Goal: Task Accomplishment & Management: Use online tool/utility

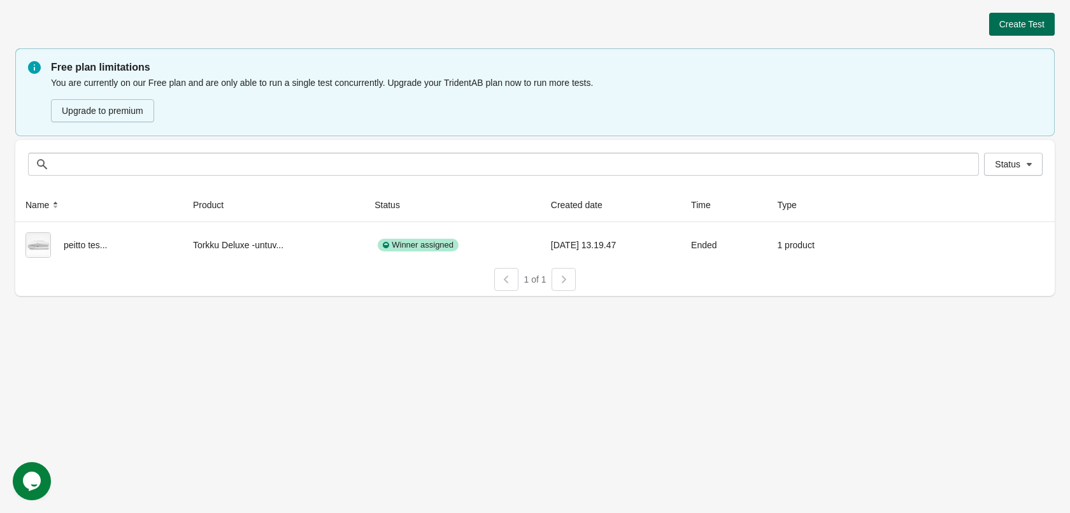
click at [1033, 19] on span "Create Test" at bounding box center [1021, 24] width 45 height 10
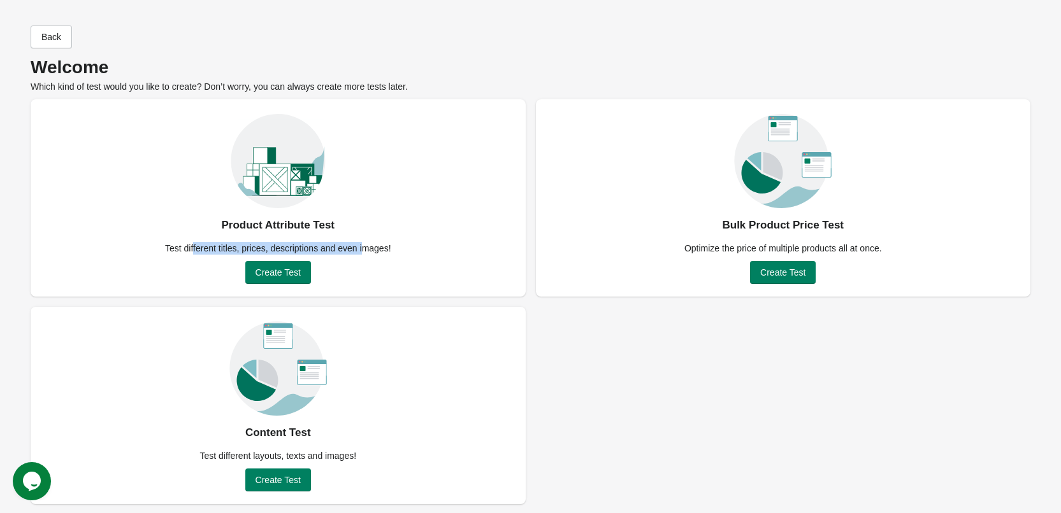
drag, startPoint x: 194, startPoint y: 246, endPoint x: 361, endPoint y: 249, distance: 166.9
click at [361, 249] on div "Test different titles, prices, descriptions and even images!" at bounding box center [277, 248] width 241 height 13
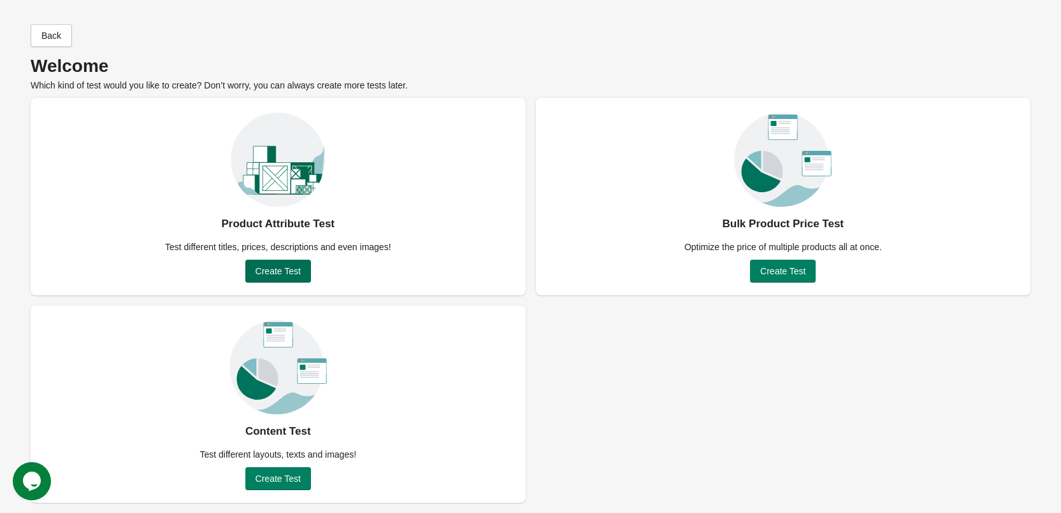
click at [285, 268] on span "Create Test" at bounding box center [277, 271] width 45 height 10
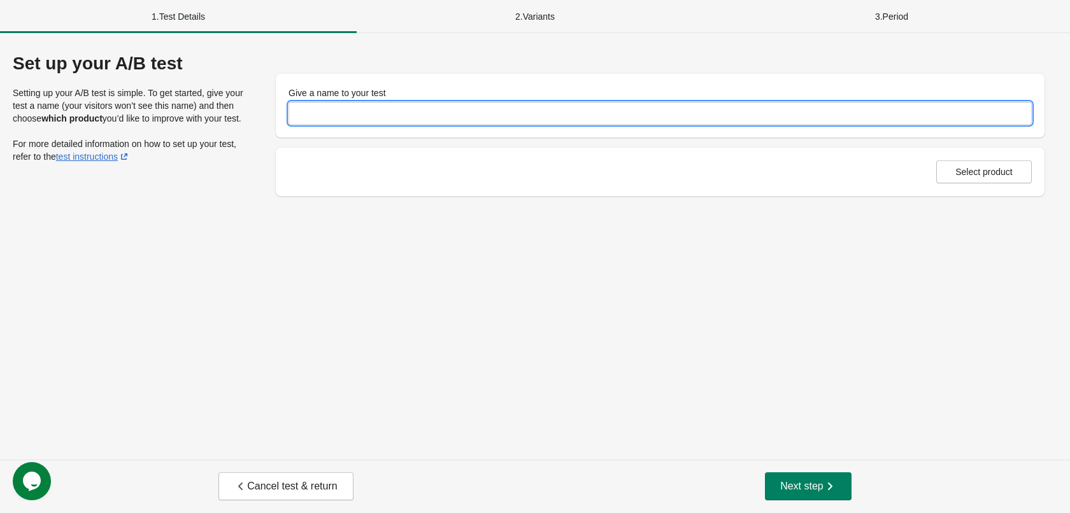
click at [384, 103] on input "Give a name to your test" at bounding box center [660, 113] width 743 height 23
type input "**********"
click at [1030, 181] on button "Select product" at bounding box center [984, 172] width 96 height 23
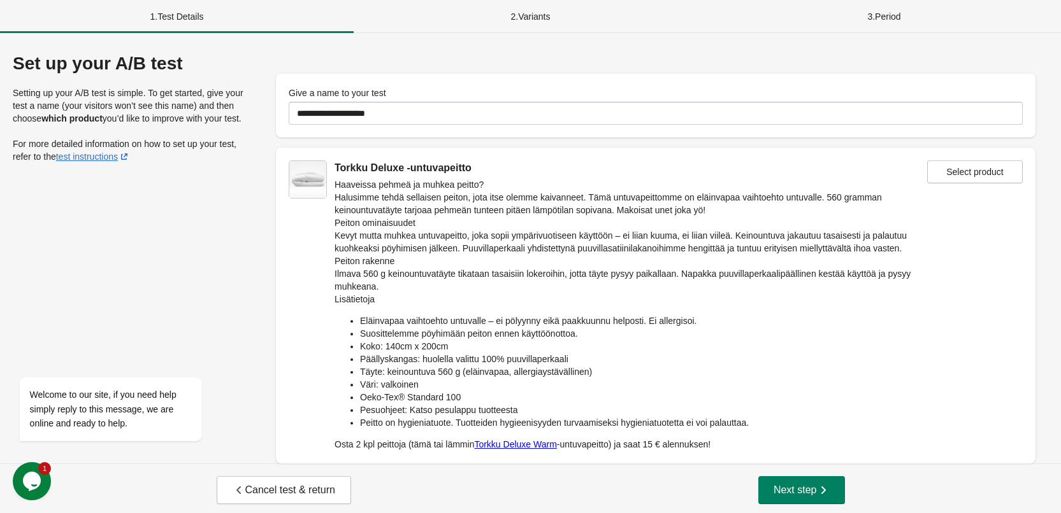
scroll to position [4, 0]
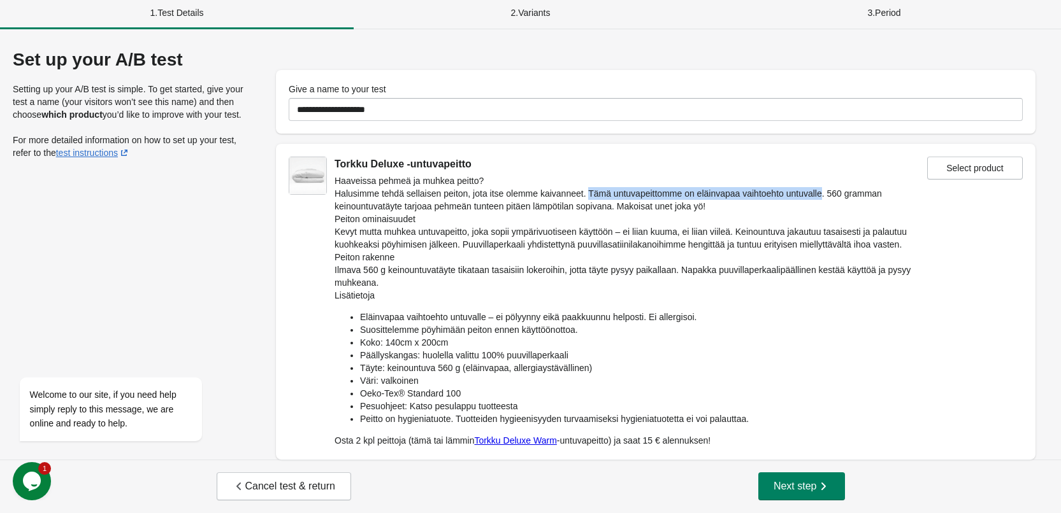
drag, startPoint x: 585, startPoint y: 192, endPoint x: 817, endPoint y: 190, distance: 231.9
click at [817, 190] on p "Halusimme tehdä sellaisen peiton, jota itse olemme kaivanneet. Tämä untuvapeitt…" at bounding box center [630, 199] width 592 height 25
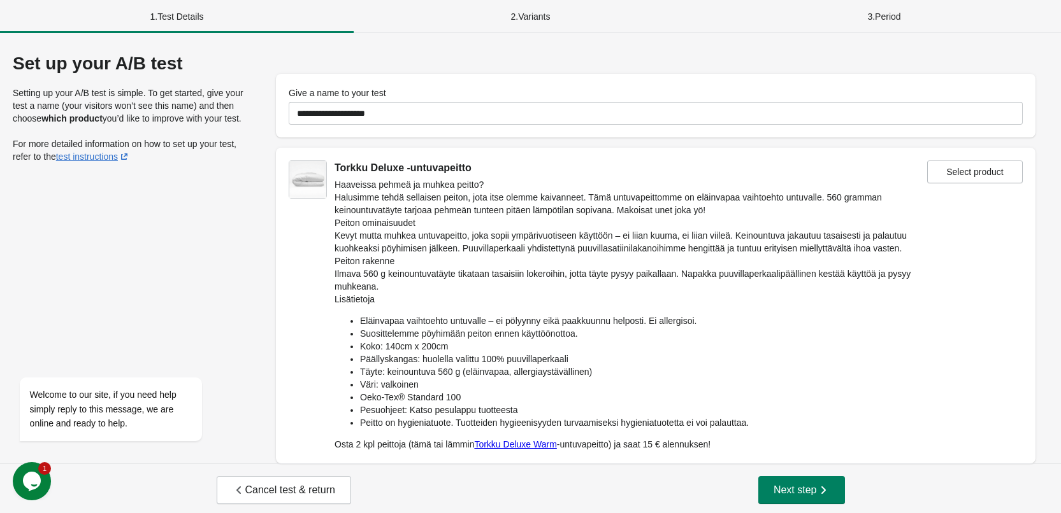
click at [530, 252] on div "Haaveissa pehmeä ja muhkea peitto? Halusimme tehdä sellaisen peiton, jota itse …" at bounding box center [630, 314] width 592 height 273
click at [505, 240] on p "Kevyt mutta muhkea untuvapeitto, joka sopii ympärivuotiseen käyttöön – ei liian…" at bounding box center [630, 241] width 592 height 25
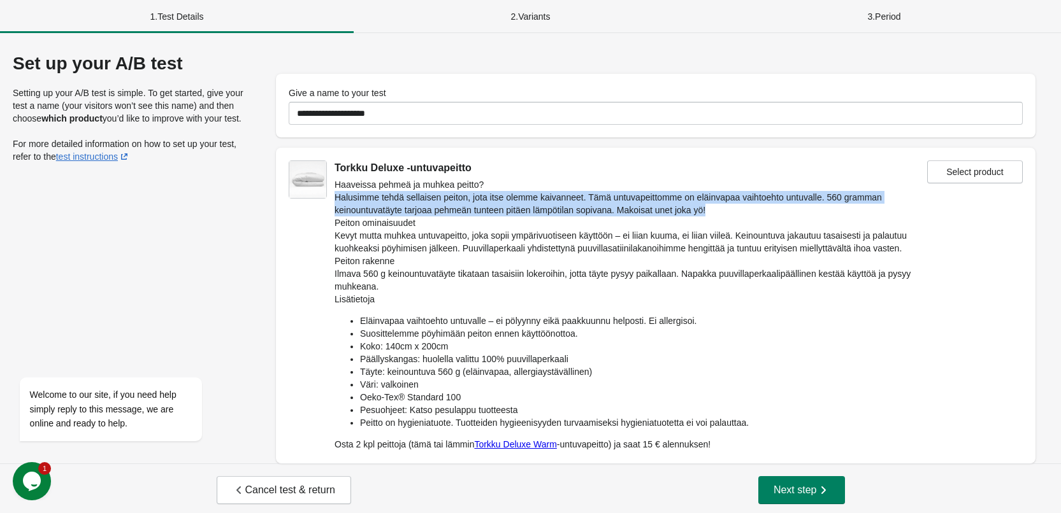
drag, startPoint x: 334, startPoint y: 199, endPoint x: 734, endPoint y: 207, distance: 400.1
click at [734, 207] on div "Torkku Deluxe -untuvapeitto Haaveissa pehmeä ja muhkea peitto? Halusimme tehdä …" at bounding box center [608, 306] width 638 height 290
click at [734, 207] on p "Halusimme tehdä sellaisen peiton, jota itse olemme kaivanneet. Tämä untuvapeitt…" at bounding box center [630, 203] width 592 height 25
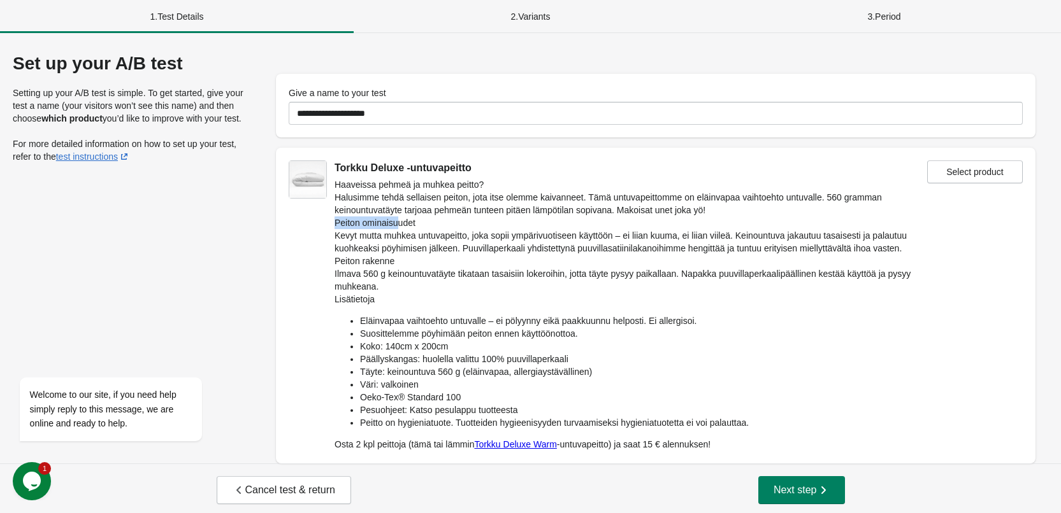
drag, startPoint x: 334, startPoint y: 222, endPoint x: 396, endPoint y: 225, distance: 61.9
click at [396, 225] on h3 "Peiton ominaisuudet" at bounding box center [630, 223] width 592 height 13
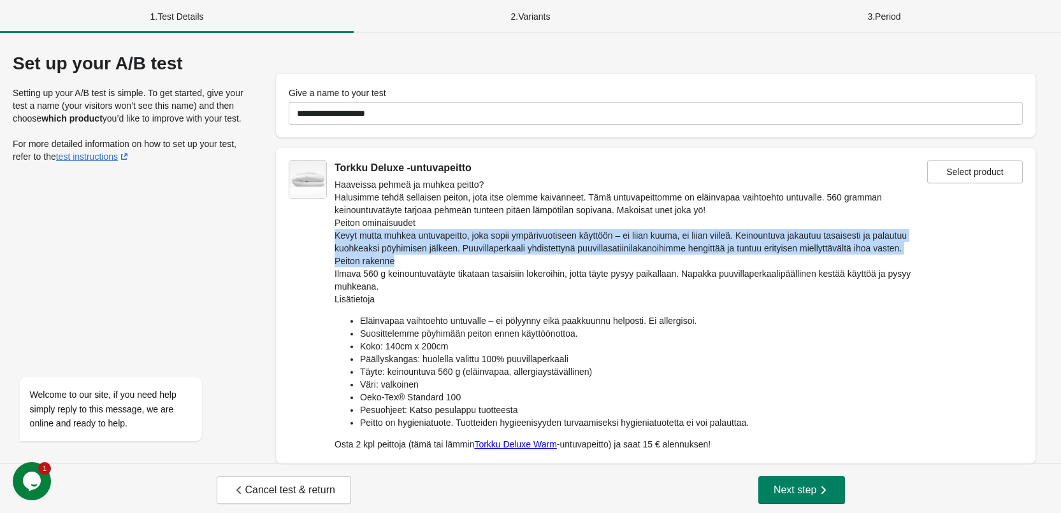
drag, startPoint x: 332, startPoint y: 237, endPoint x: 566, endPoint y: 255, distance: 233.8
click at [566, 255] on div "Torkku Deluxe -untuvapeitto Haaveissa pehmeä ja muhkea peitto? Halusimme tehdä …" at bounding box center [608, 306] width 638 height 290
click at [565, 255] on h3 "Peiton rakenne" at bounding box center [630, 261] width 592 height 13
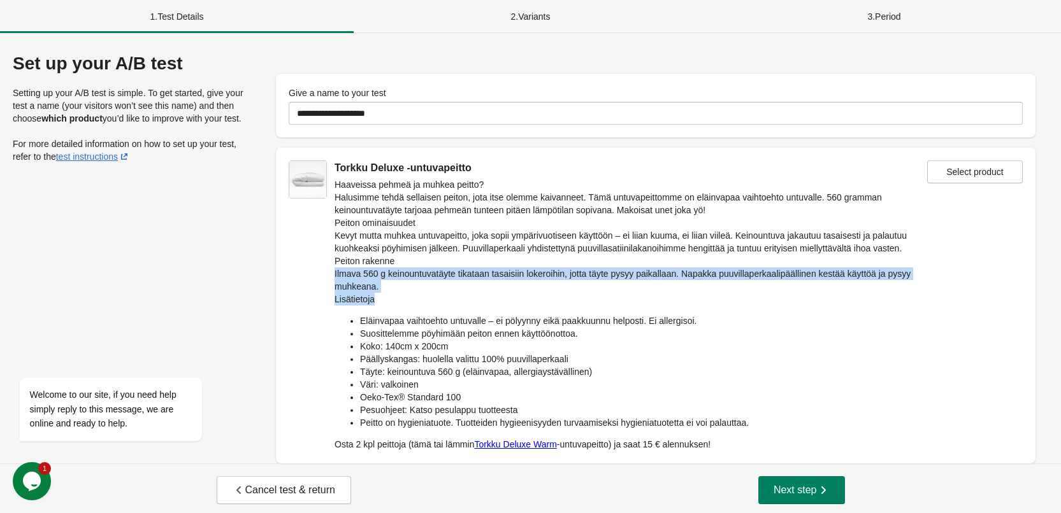
drag, startPoint x: 324, startPoint y: 271, endPoint x: 890, endPoint y: 301, distance: 566.4
click at [890, 301] on div "Torkku Deluxe -untuvapeitto Haaveissa pehmeä ja muhkea peitto? Halusimme tehdä …" at bounding box center [608, 306] width 638 height 290
click at [819, 300] on h3 "Lisätietoja" at bounding box center [630, 299] width 592 height 13
click at [620, 282] on p "Ilmava 560 g keinountuvatäyte tikataan tasaisiin lokeroihin, jotta täyte pysyy …" at bounding box center [630, 280] width 592 height 25
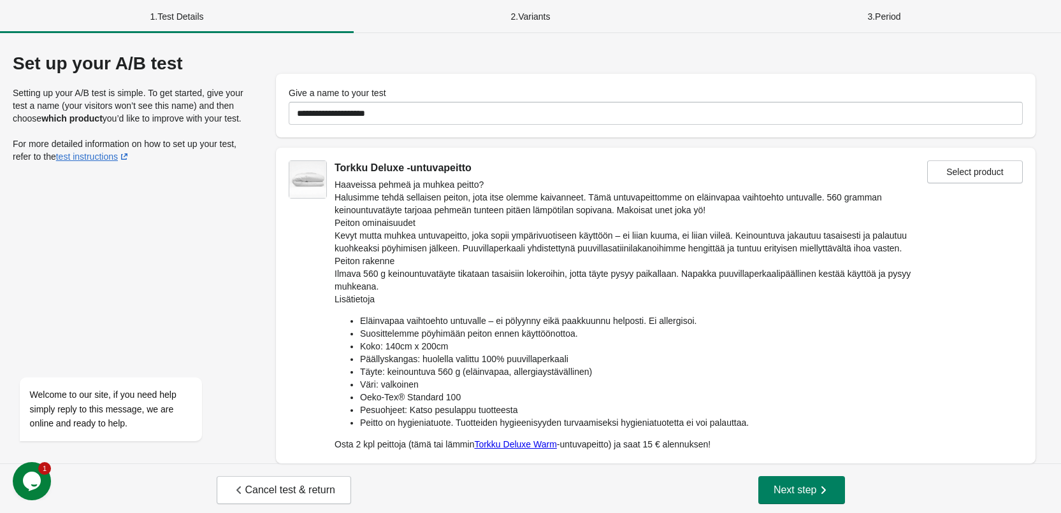
click at [468, 303] on h3 "Lisätietoja" at bounding box center [630, 299] width 592 height 13
click at [482, 299] on h3 "Lisätietoja" at bounding box center [630, 299] width 592 height 13
click at [251, 485] on span "Cancel test & return" at bounding box center [283, 490] width 103 height 13
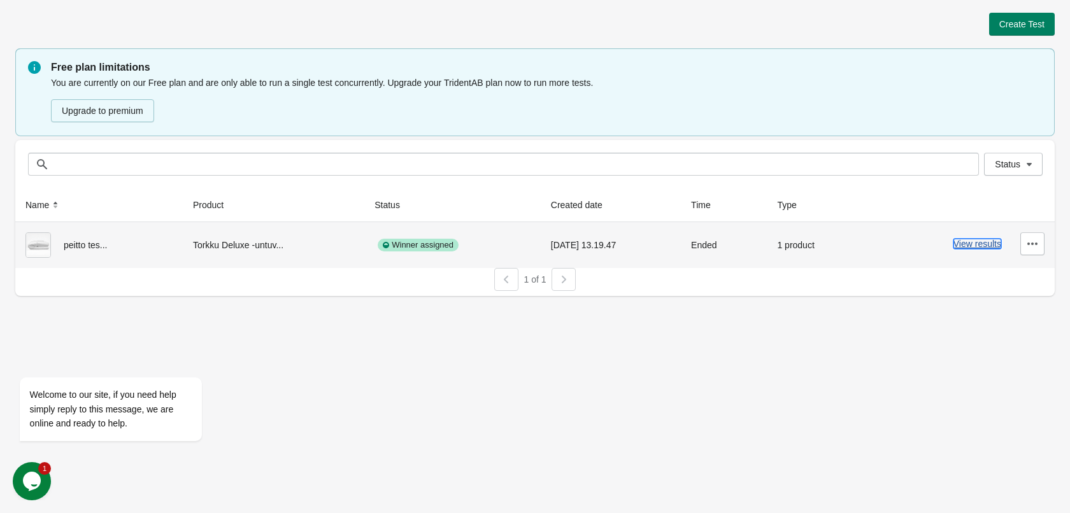
click at [971, 242] on button "View results" at bounding box center [978, 244] width 48 height 10
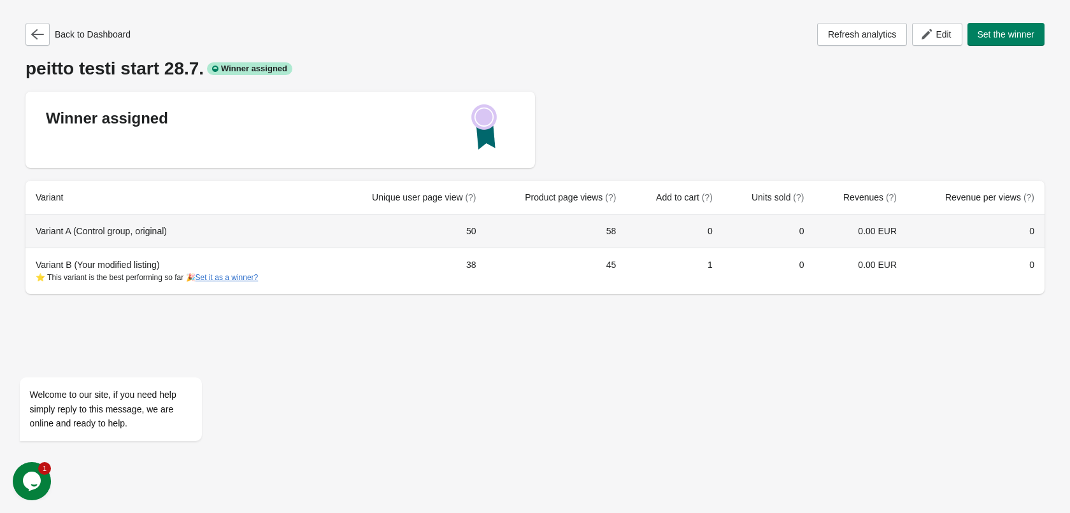
click at [127, 232] on div "Variant A (Control group, original)" at bounding box center [178, 231] width 284 height 13
click at [825, 231] on td "0.00 EUR" at bounding box center [860, 231] width 93 height 33
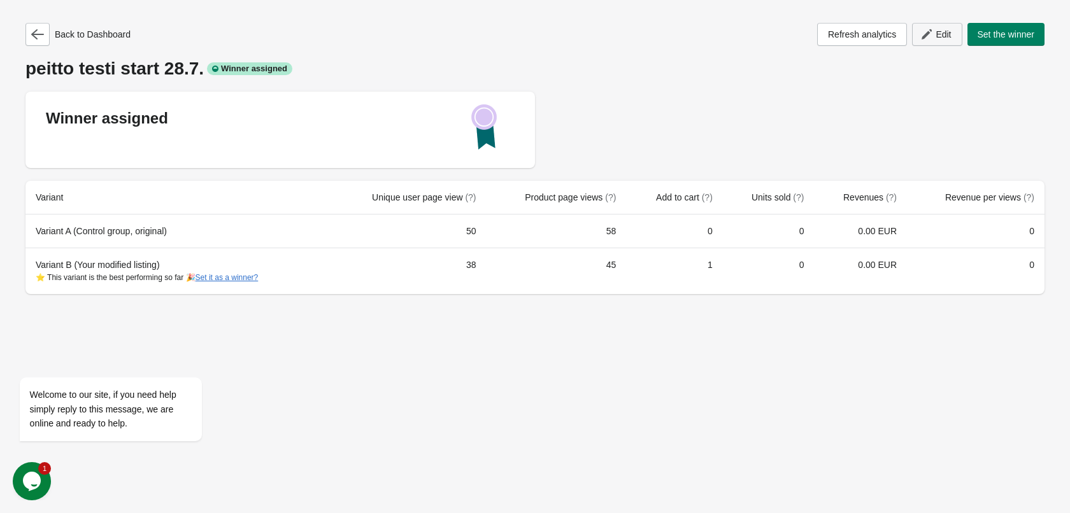
click at [941, 32] on span "Edit" at bounding box center [943, 34] width 15 height 10
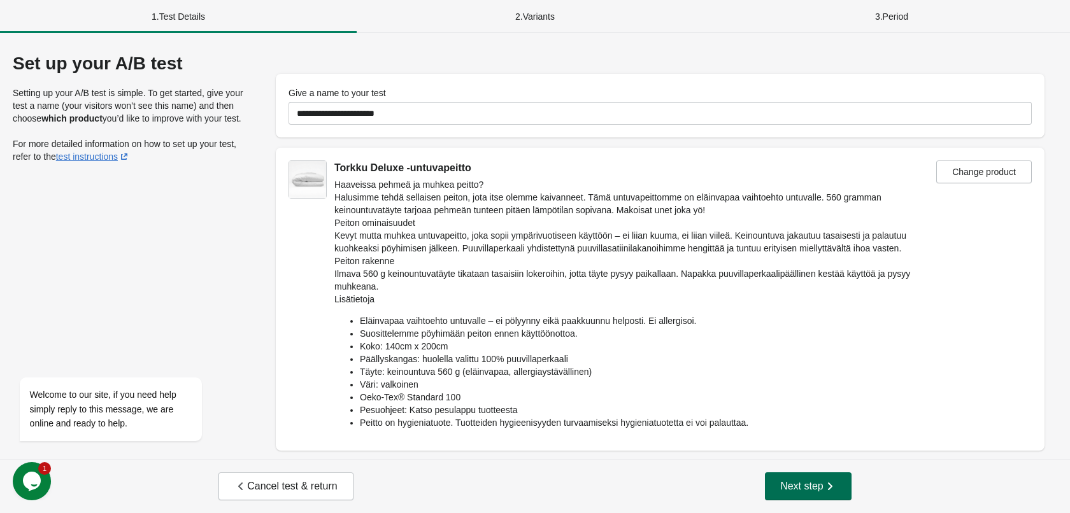
click at [794, 487] on span "Next step" at bounding box center [808, 486] width 56 height 13
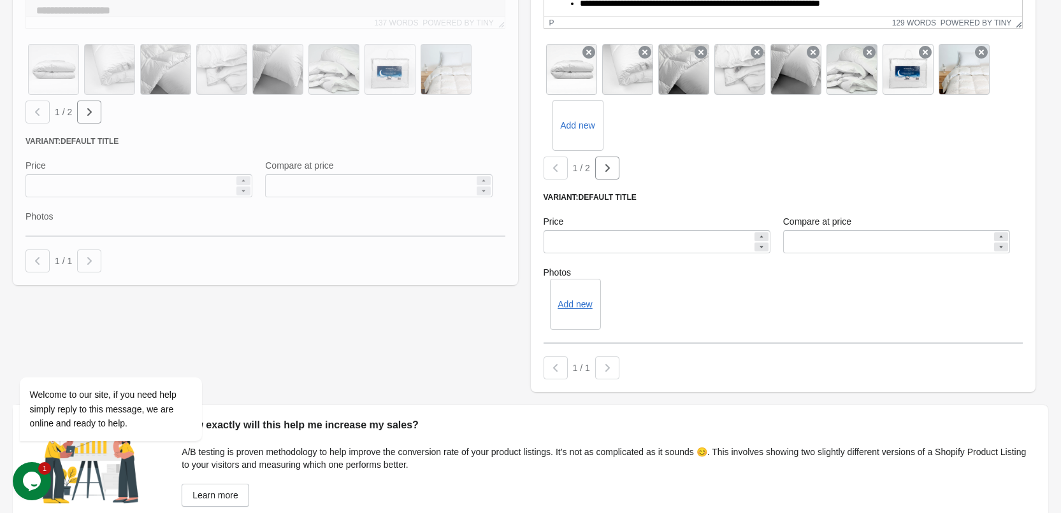
scroll to position [709, 0]
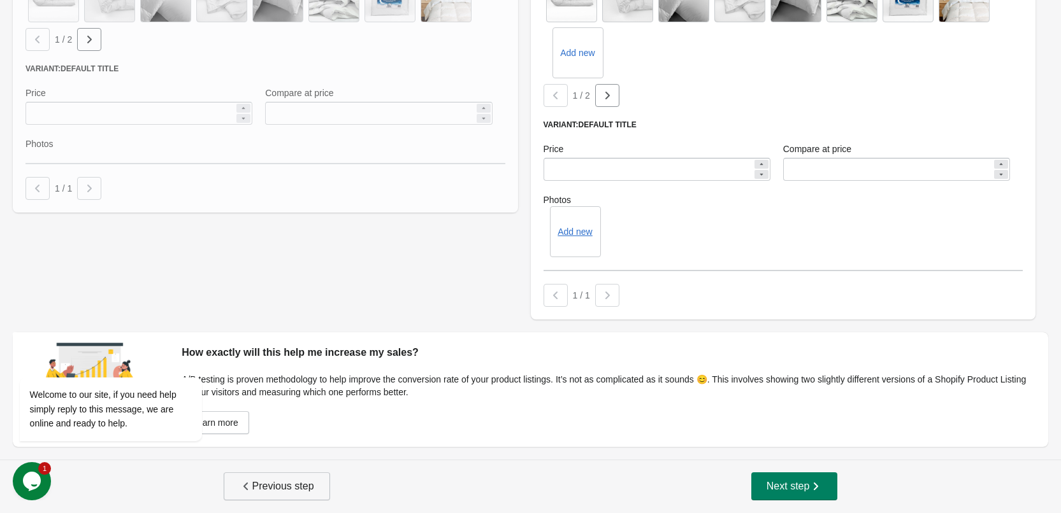
click at [275, 495] on button "Previous step" at bounding box center [277, 487] width 106 height 28
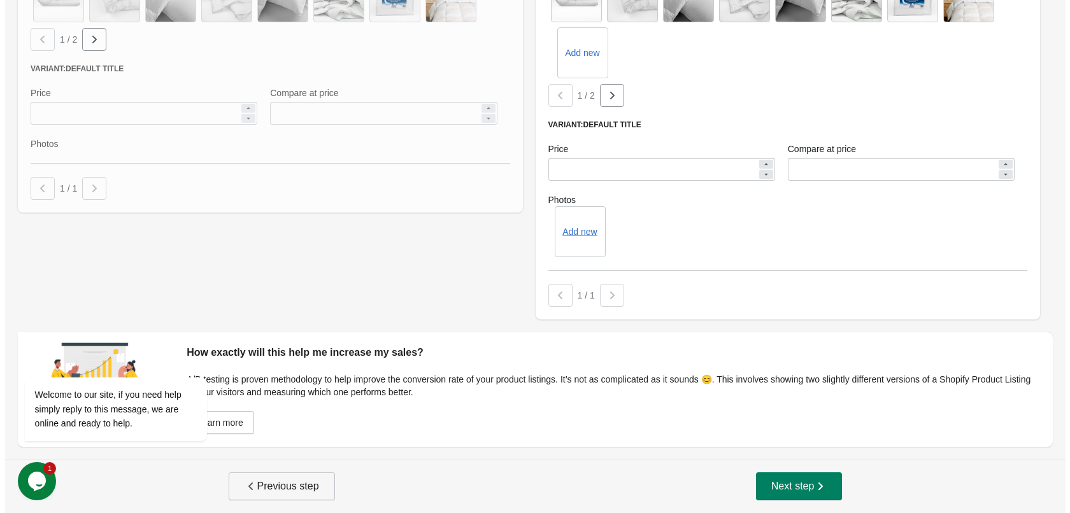
scroll to position [0, 0]
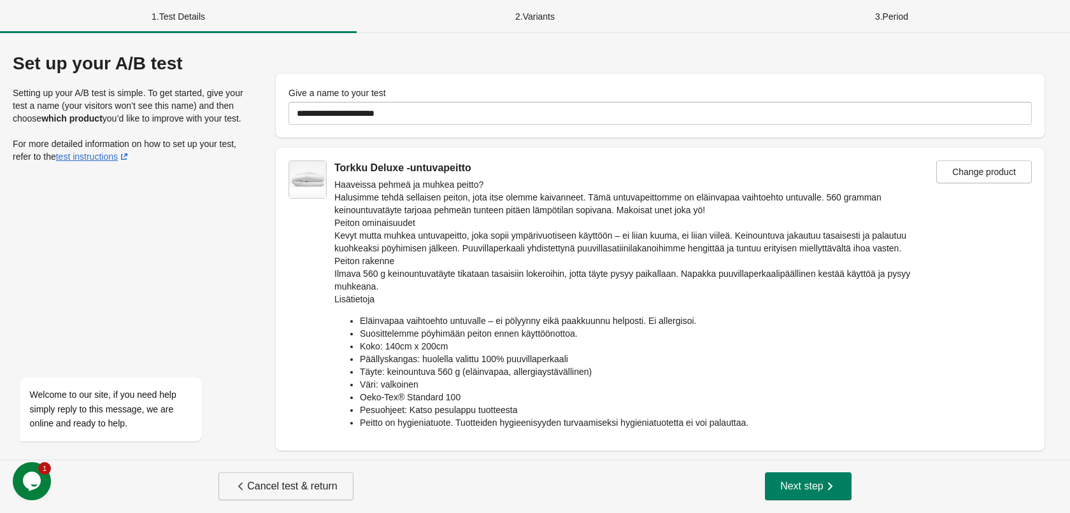
click at [284, 485] on span "Cancel test & return" at bounding box center [285, 486] width 103 height 13
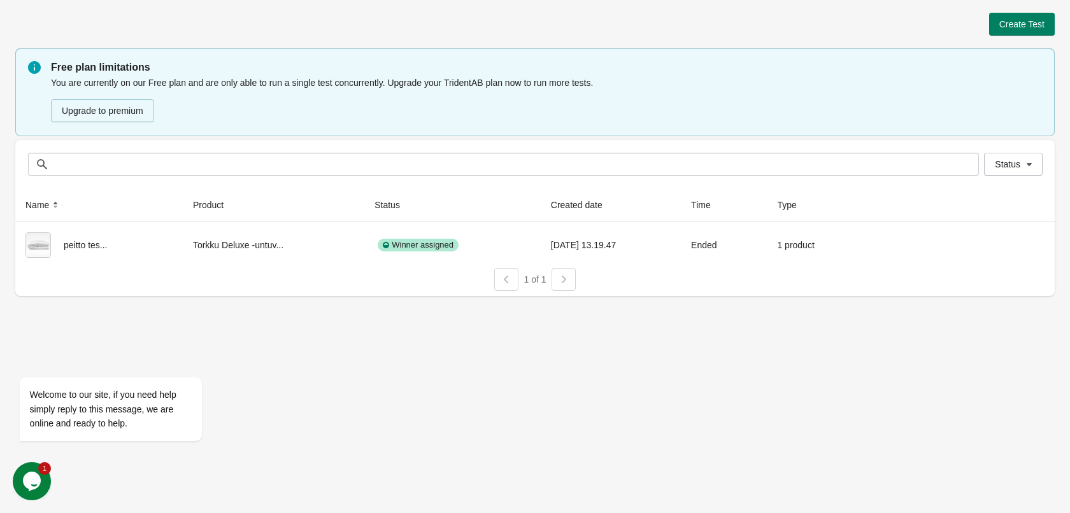
click at [139, 19] on div "Create Test" at bounding box center [535, 24] width 1040 height 23
click at [138, 22] on div "Create Test" at bounding box center [535, 24] width 1040 height 23
